Goal: Communication & Community: Participate in discussion

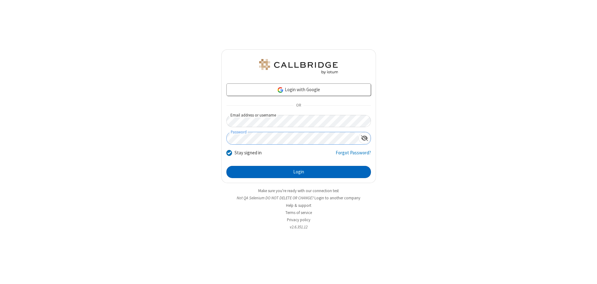
click at [298, 172] on button "Login" at bounding box center [298, 172] width 144 height 12
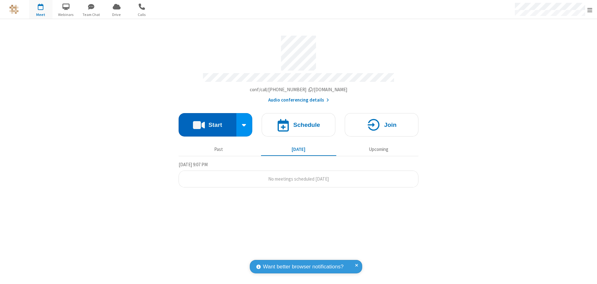
click at [207, 122] on button "Start" at bounding box center [208, 124] width 58 height 23
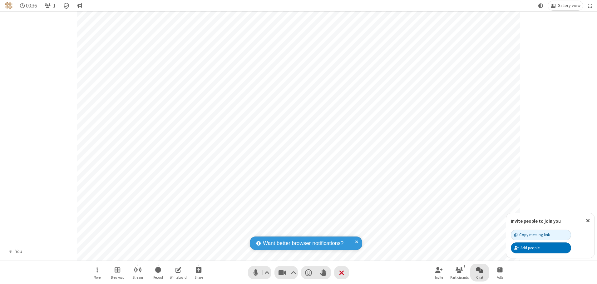
click at [479, 269] on span "Open chat" at bounding box center [479, 270] width 7 height 8
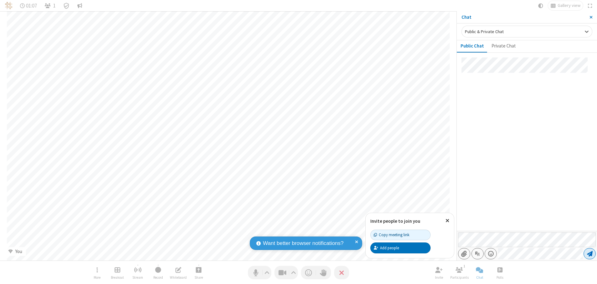
click at [589, 253] on span "Send message" at bounding box center [590, 253] width 6 height 6
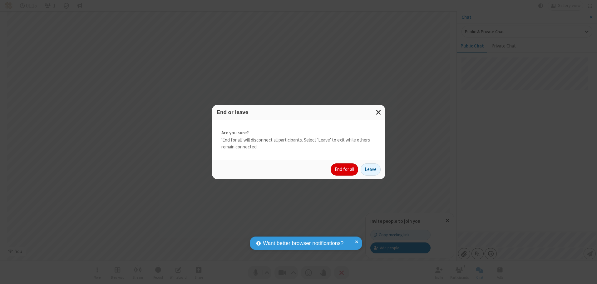
click at [345, 169] on button "End for all" at bounding box center [343, 169] width 27 height 12
